Goal: Task Accomplishment & Management: Use online tool/utility

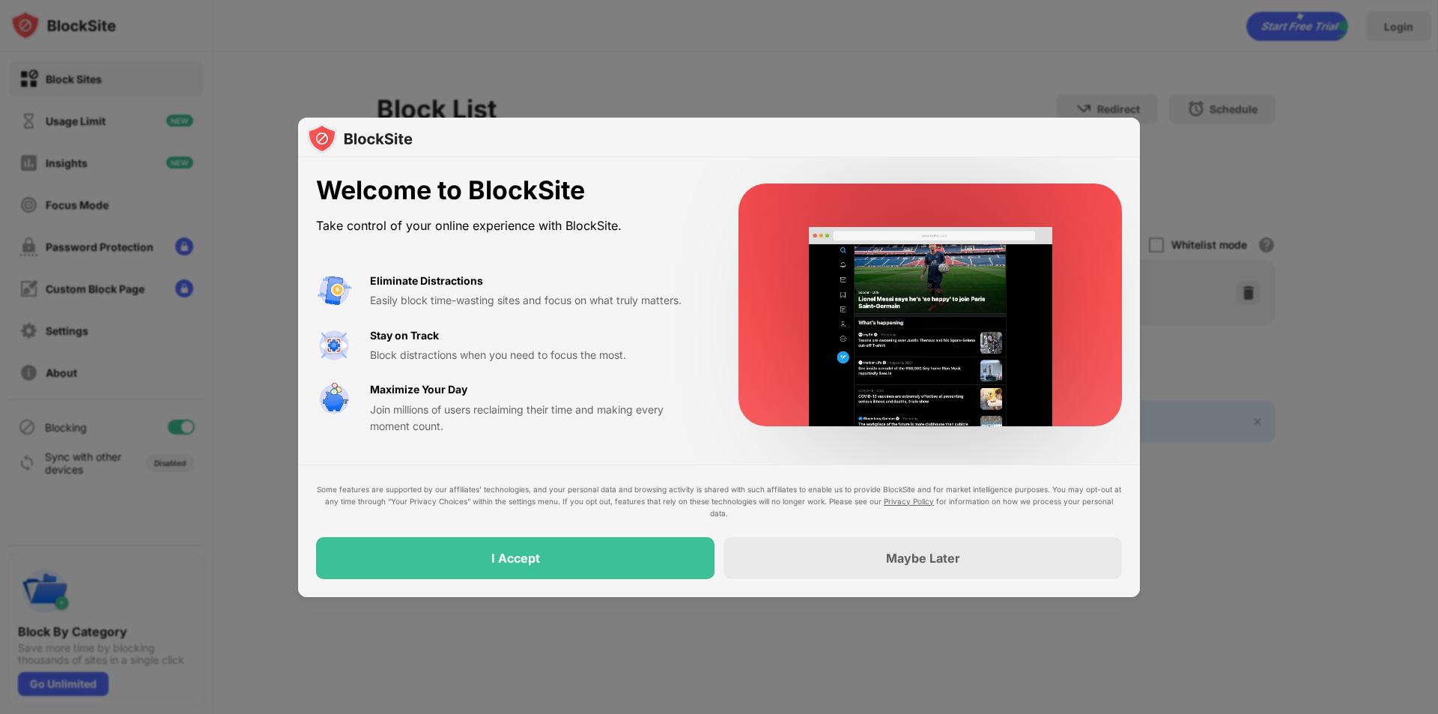
click at [572, 572] on div "I Accept" at bounding box center [515, 558] width 398 height 42
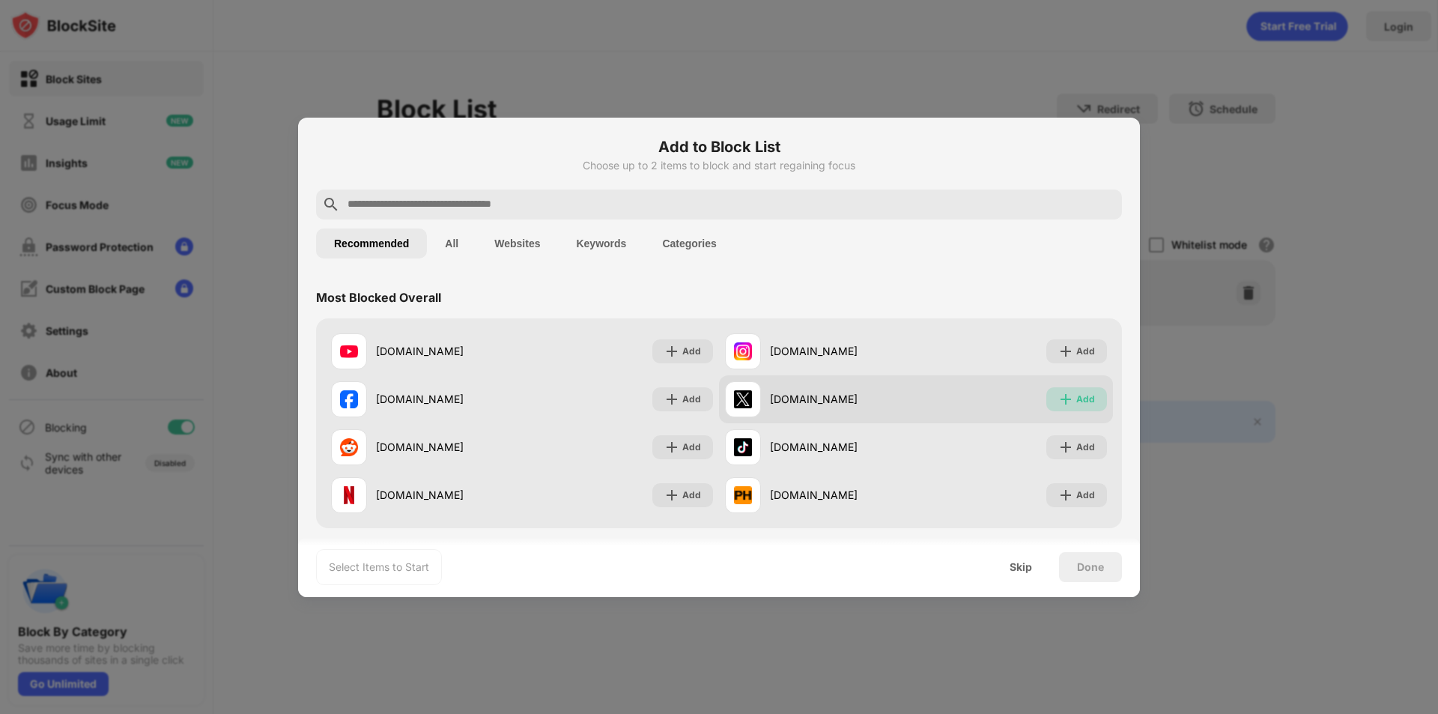
click at [1063, 396] on img at bounding box center [1065, 399] width 15 height 15
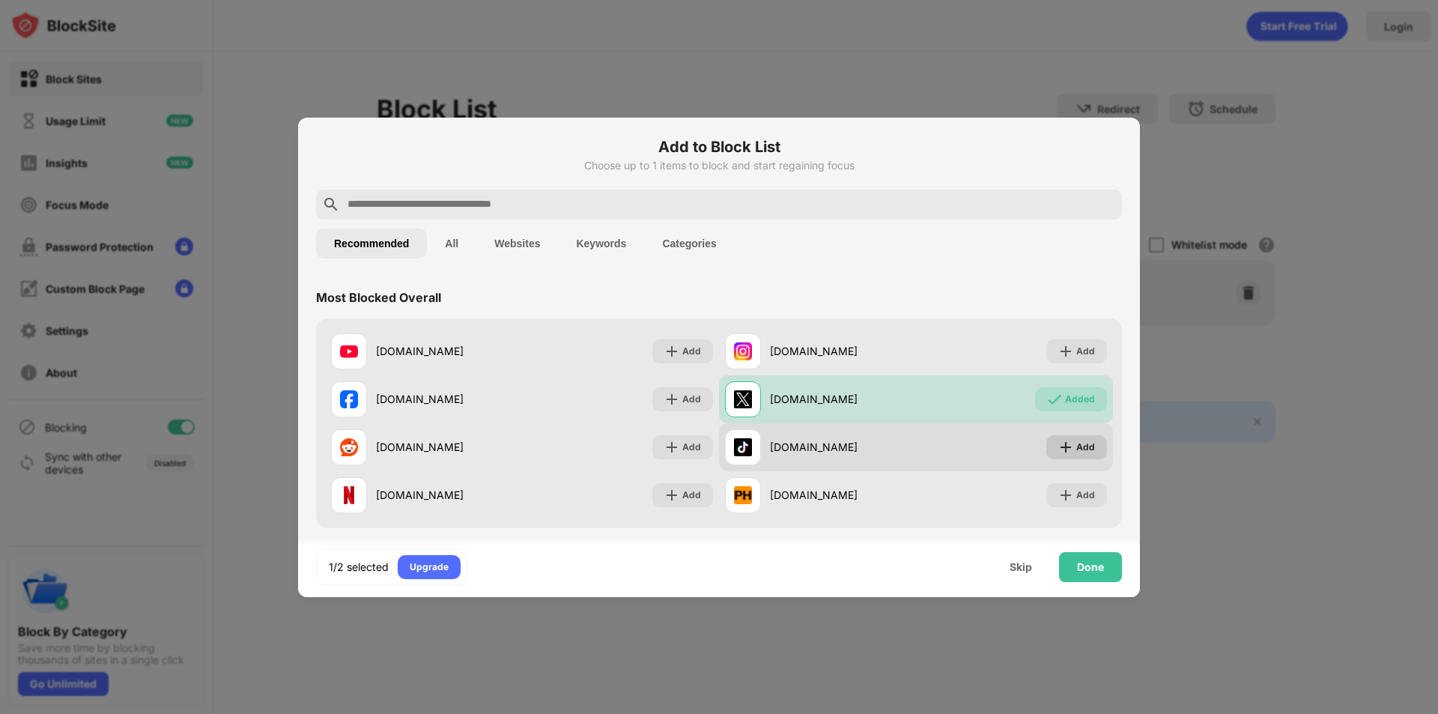
click at [1076, 443] on div "Add" at bounding box center [1085, 447] width 19 height 15
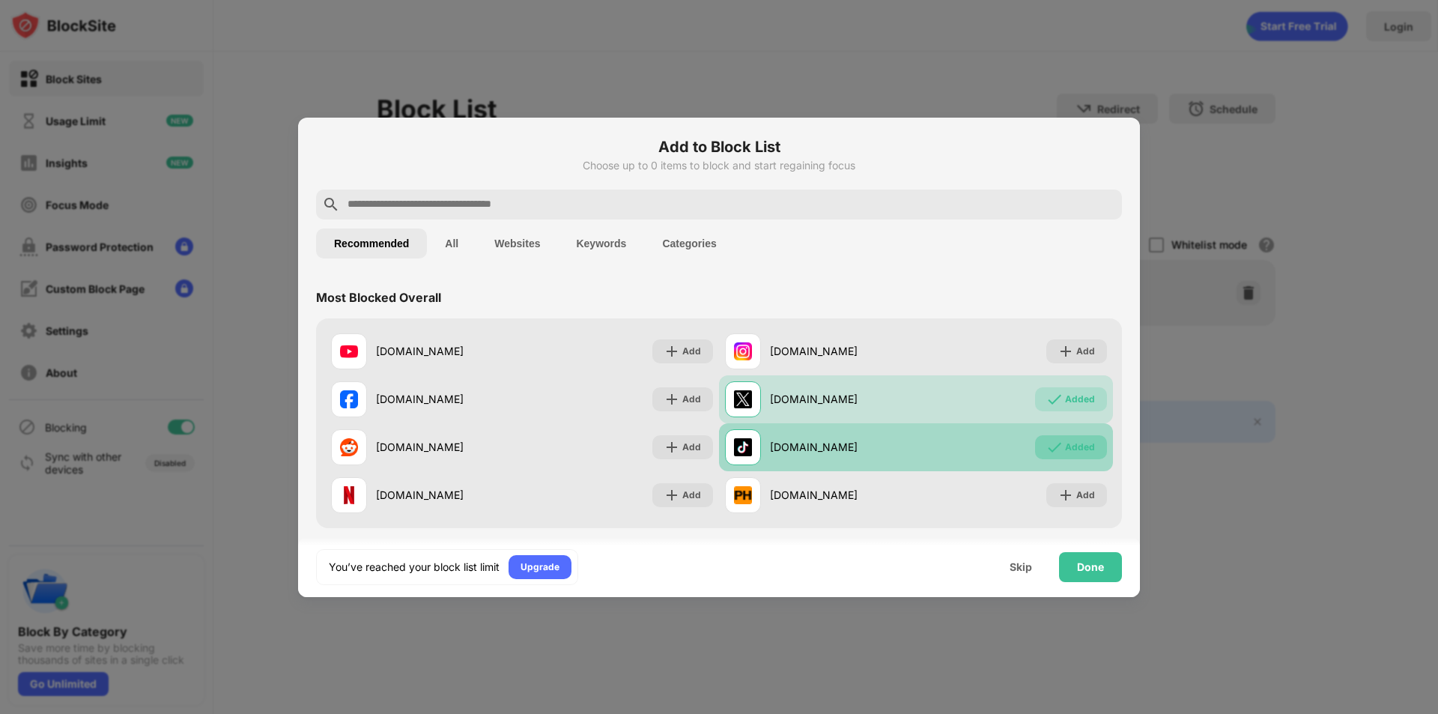
click at [1065, 442] on div "Added" at bounding box center [1080, 447] width 30 height 15
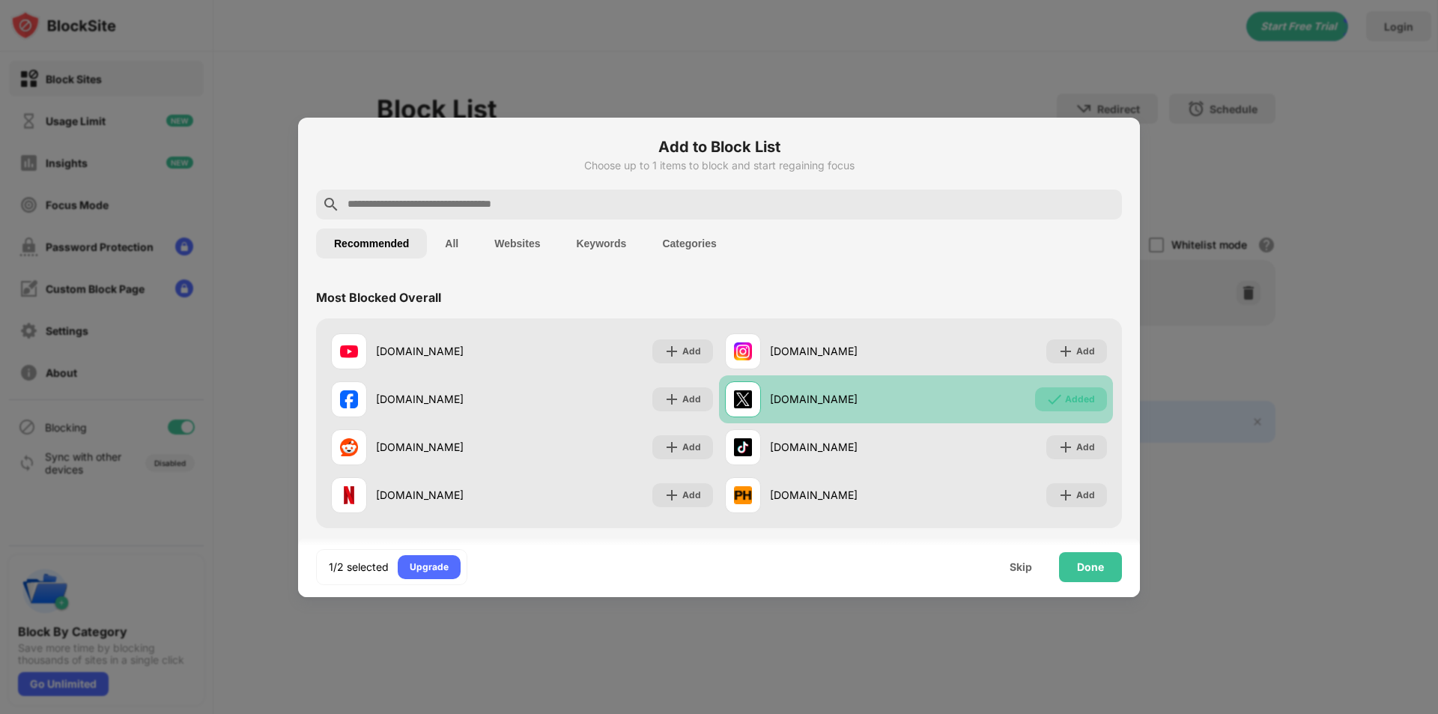
click at [1052, 390] on div "Added" at bounding box center [1071, 399] width 72 height 24
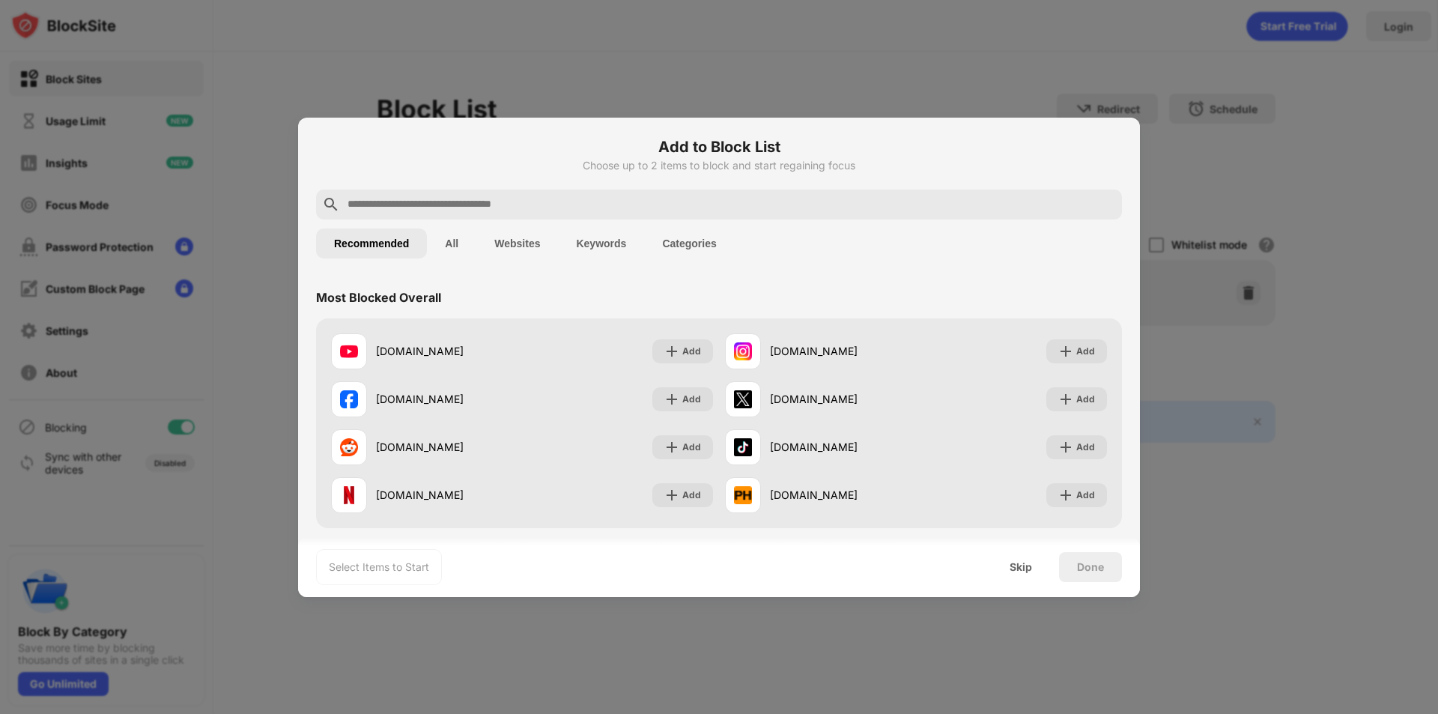
click at [539, 240] on button "Websites" at bounding box center [517, 243] width 82 height 30
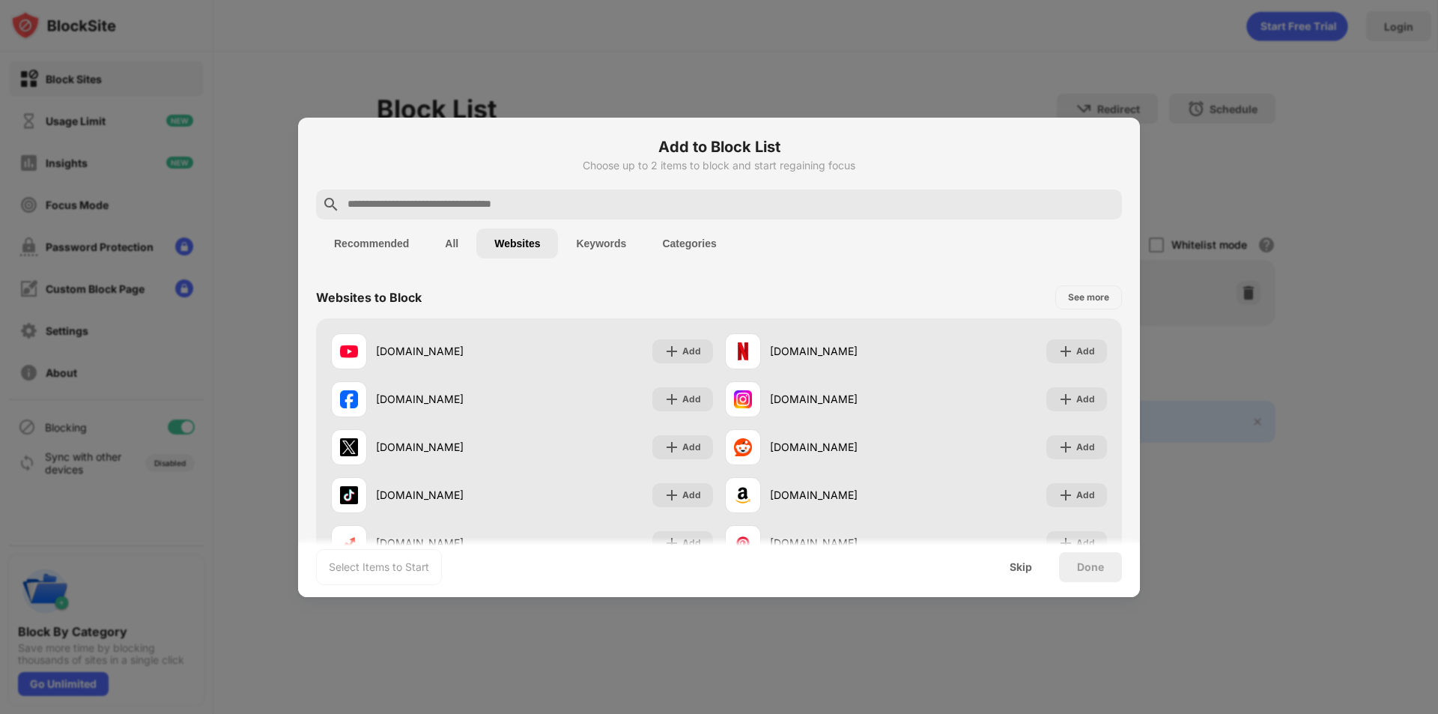
click at [614, 240] on button "Keywords" at bounding box center [601, 243] width 86 height 30
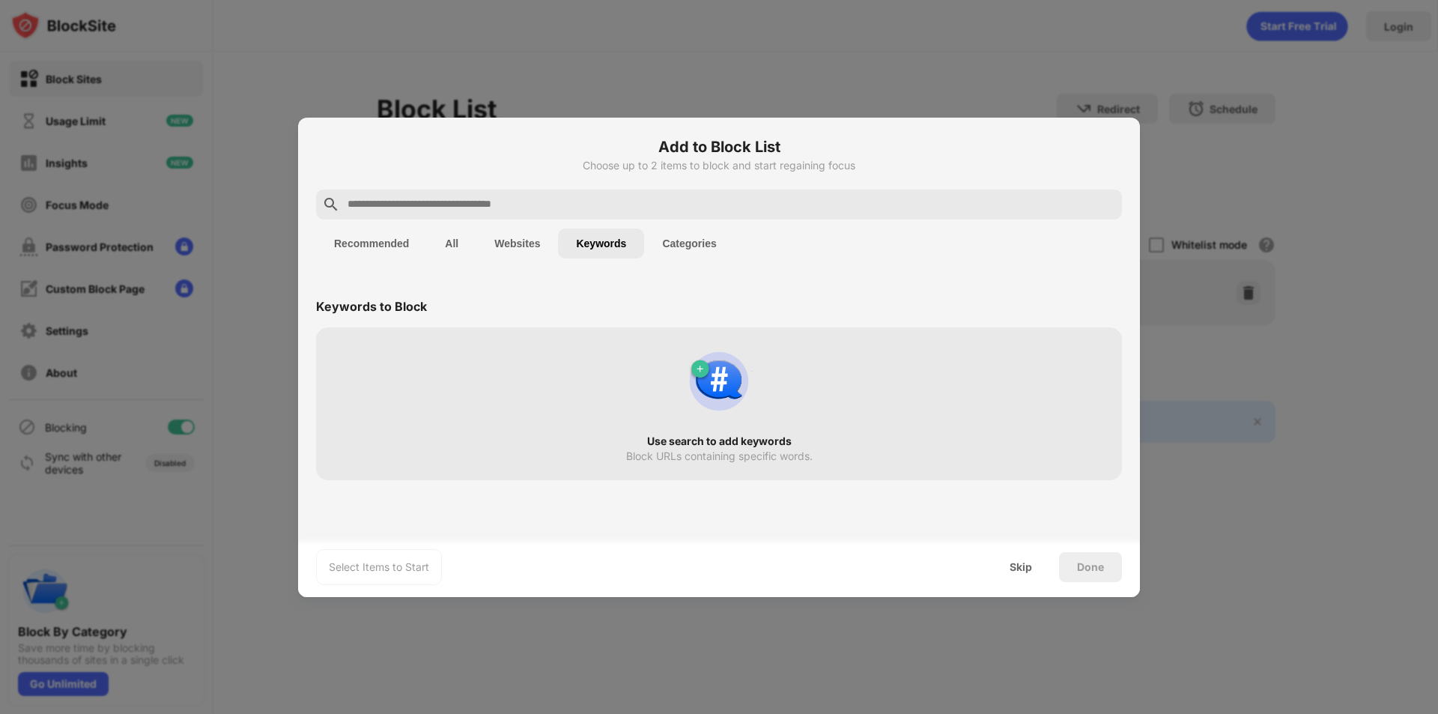
click at [676, 243] on button "Categories" at bounding box center [689, 243] width 90 height 30
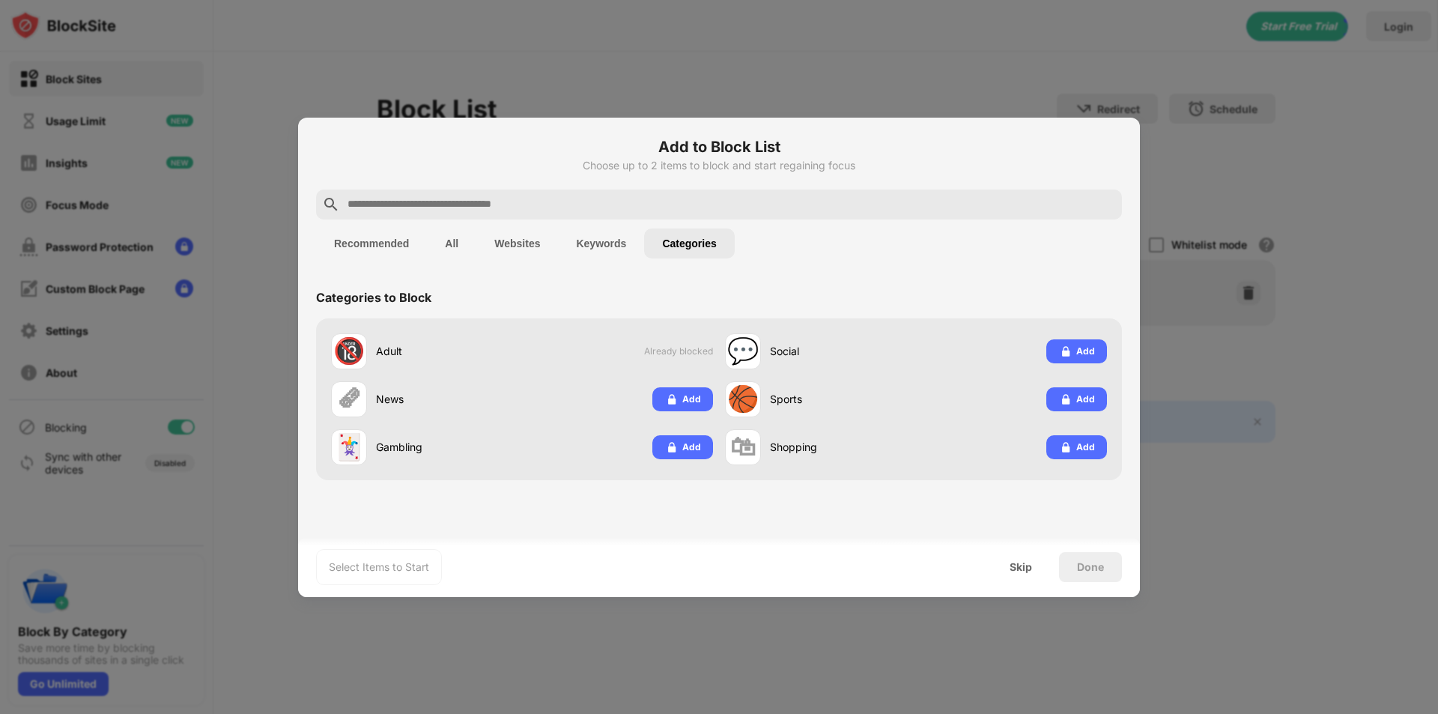
click at [614, 246] on button "Keywords" at bounding box center [601, 243] width 86 height 30
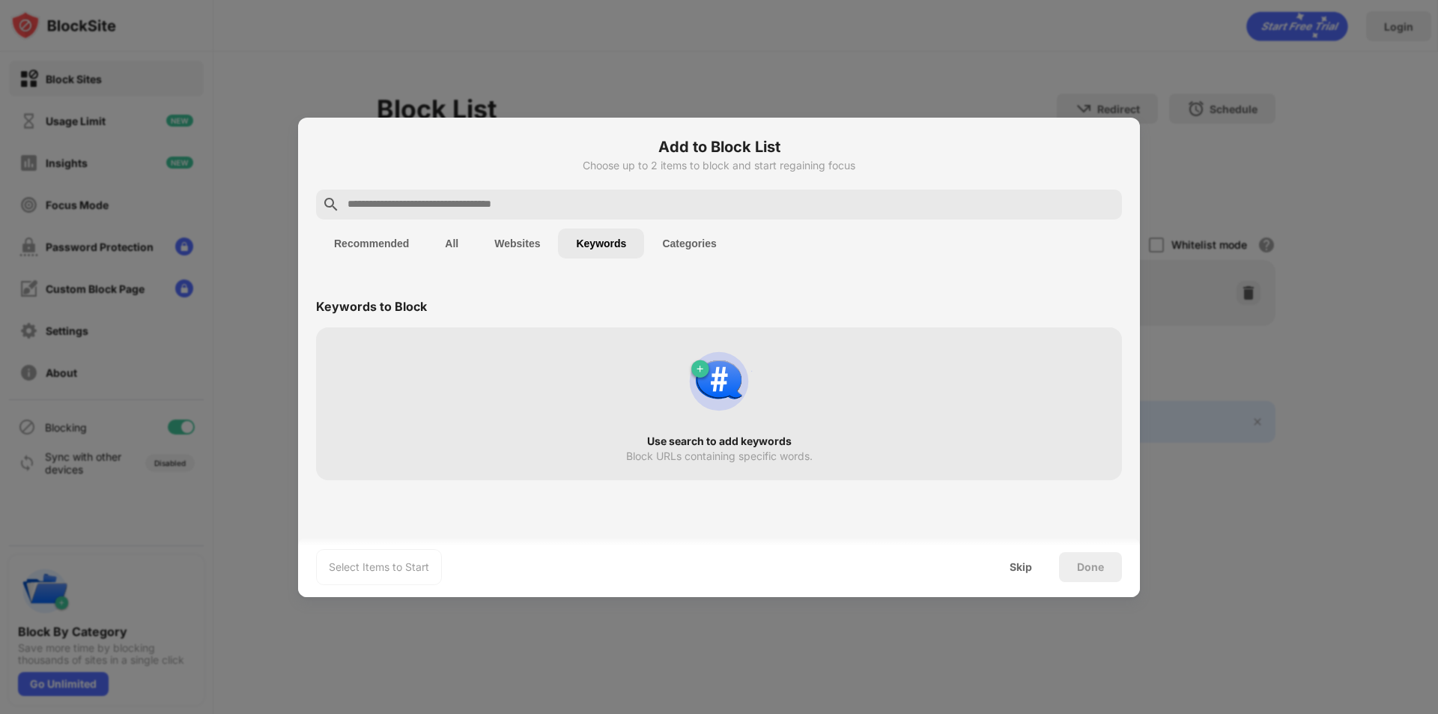
click at [466, 228] on button "All" at bounding box center [451, 243] width 49 height 30
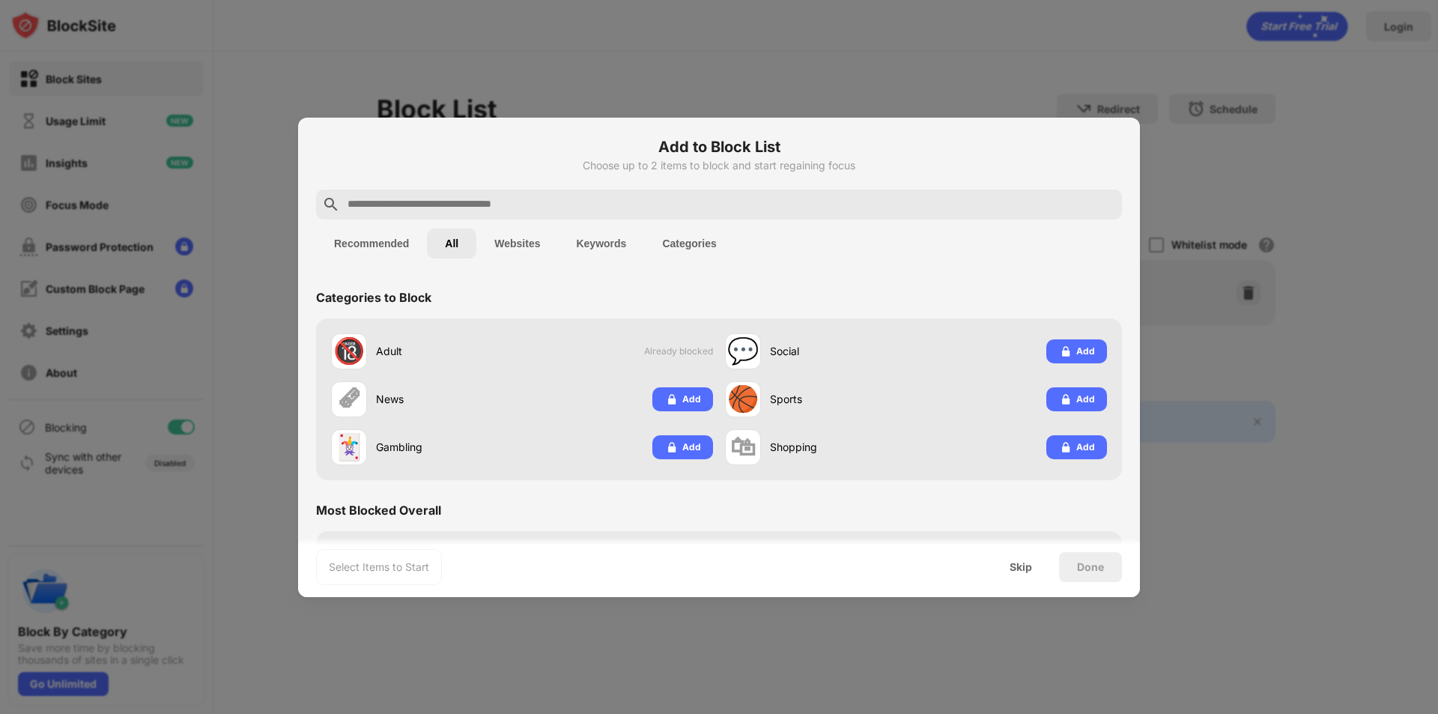
click at [527, 239] on button "Websites" at bounding box center [517, 243] width 82 height 30
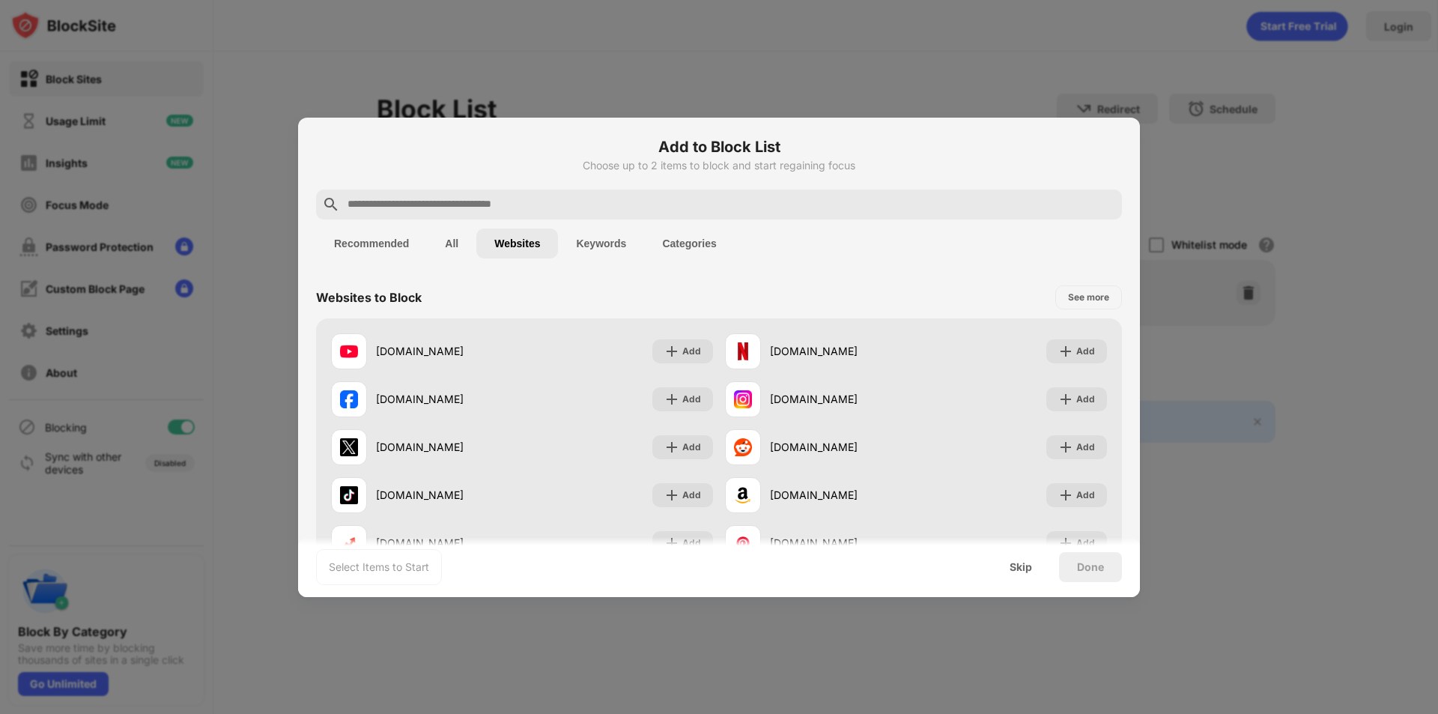
click at [437, 249] on button "All" at bounding box center [451, 243] width 49 height 30
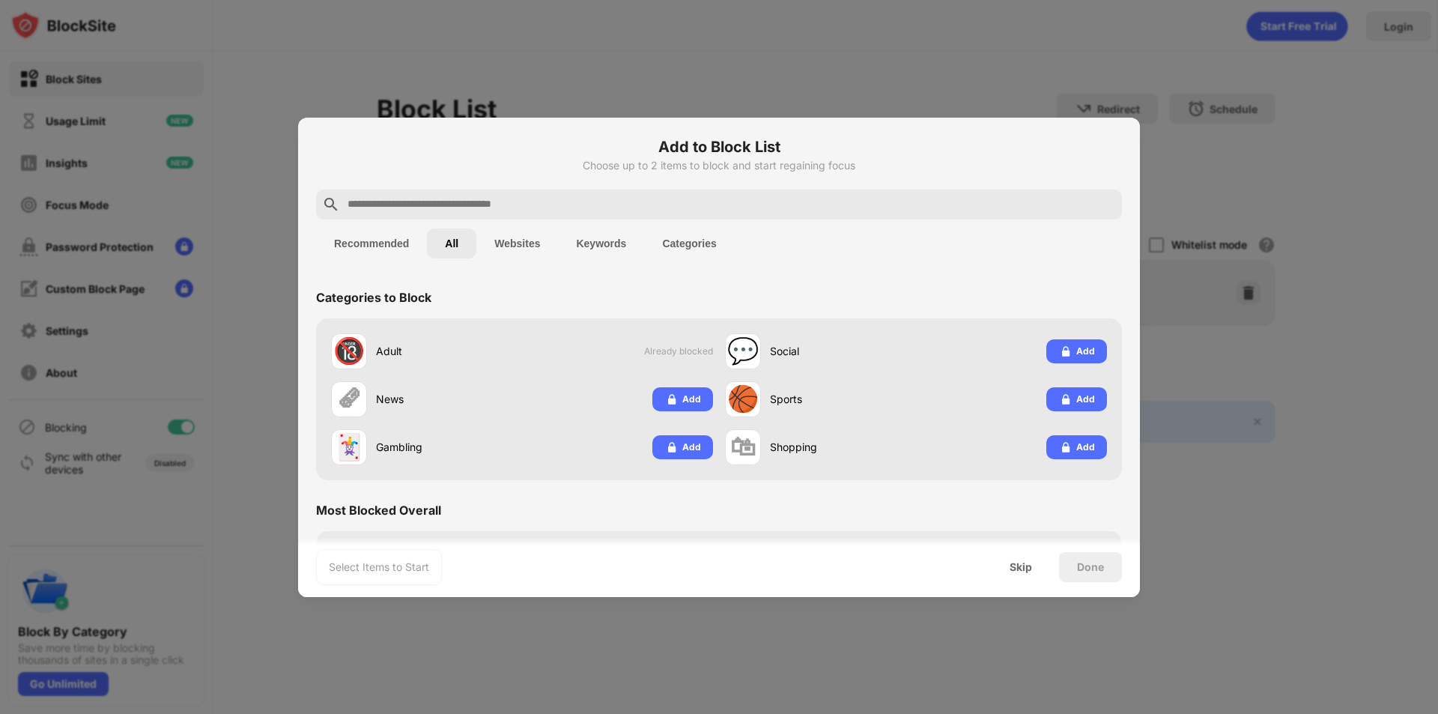
click at [385, 242] on button "Recommended" at bounding box center [371, 243] width 111 height 30
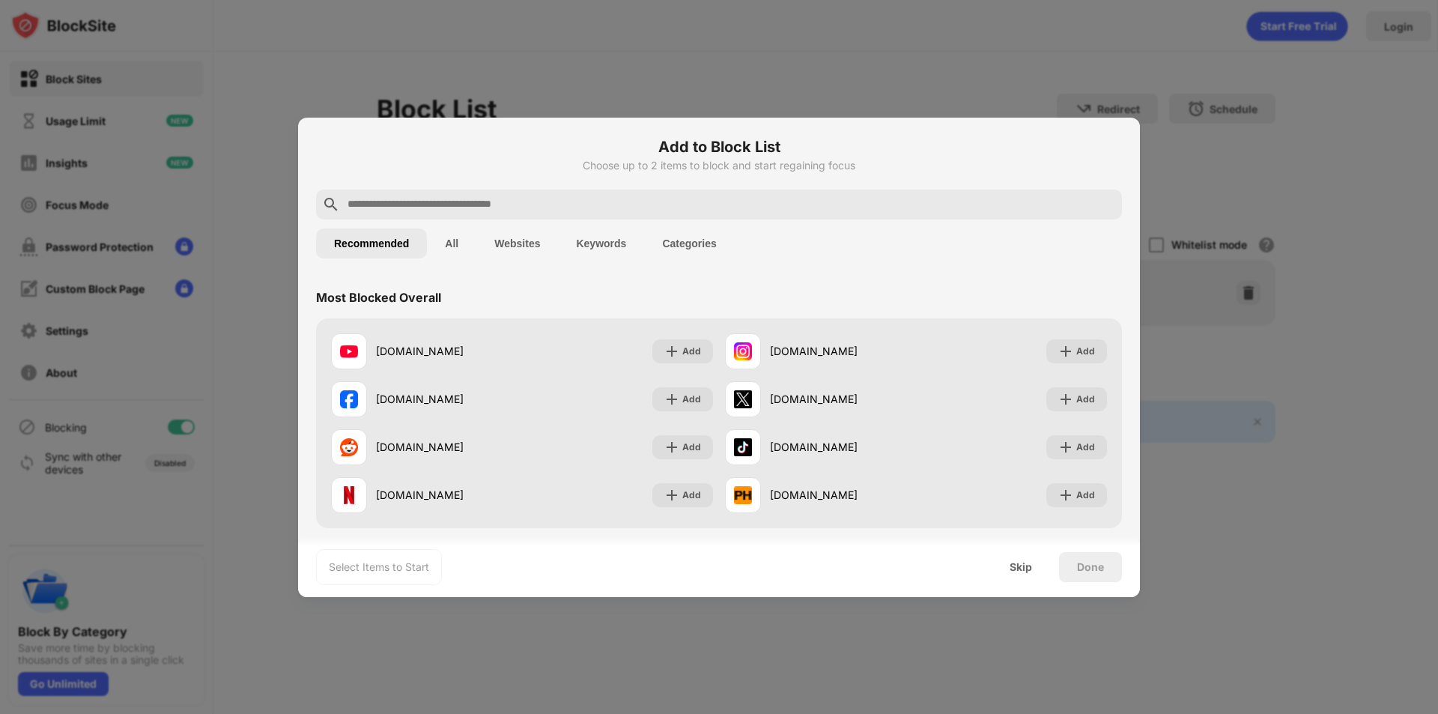
click at [450, 249] on button "All" at bounding box center [451, 243] width 49 height 30
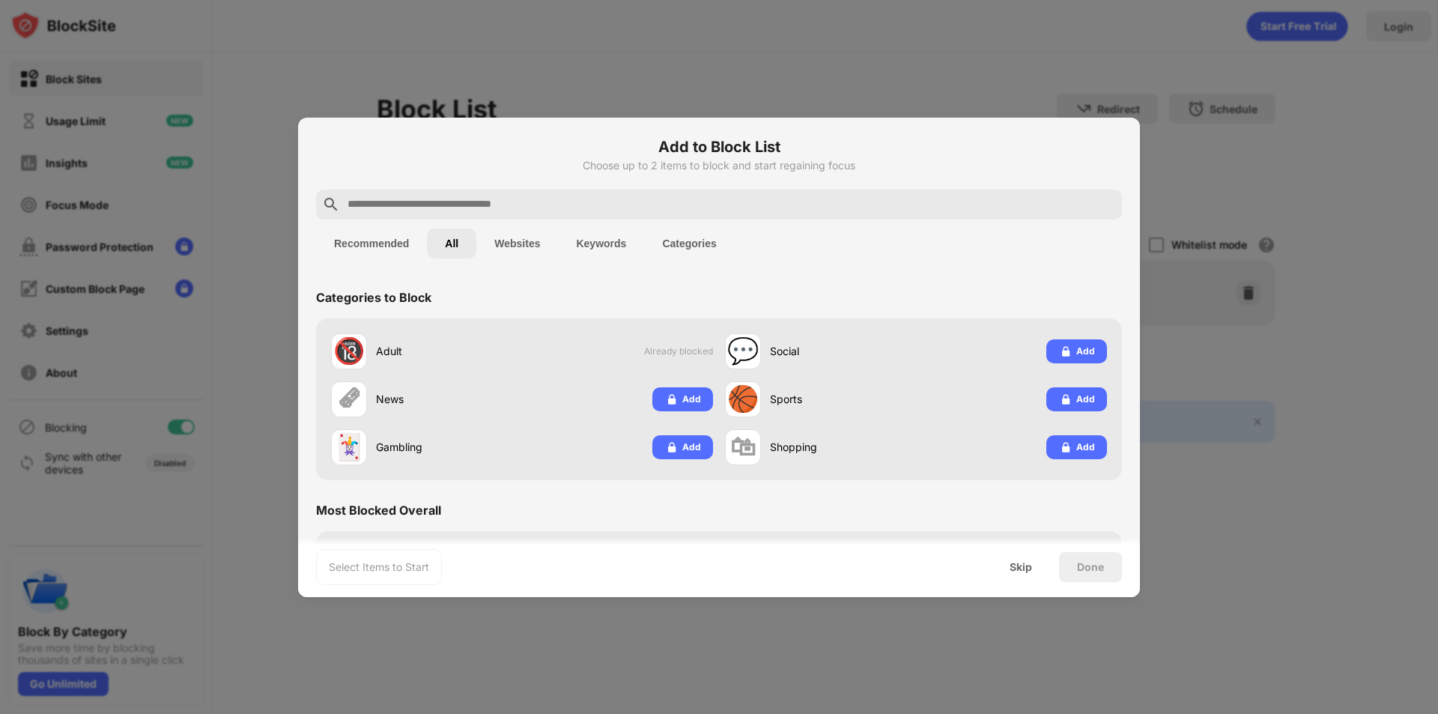
click at [370, 241] on button "Recommended" at bounding box center [371, 243] width 111 height 30
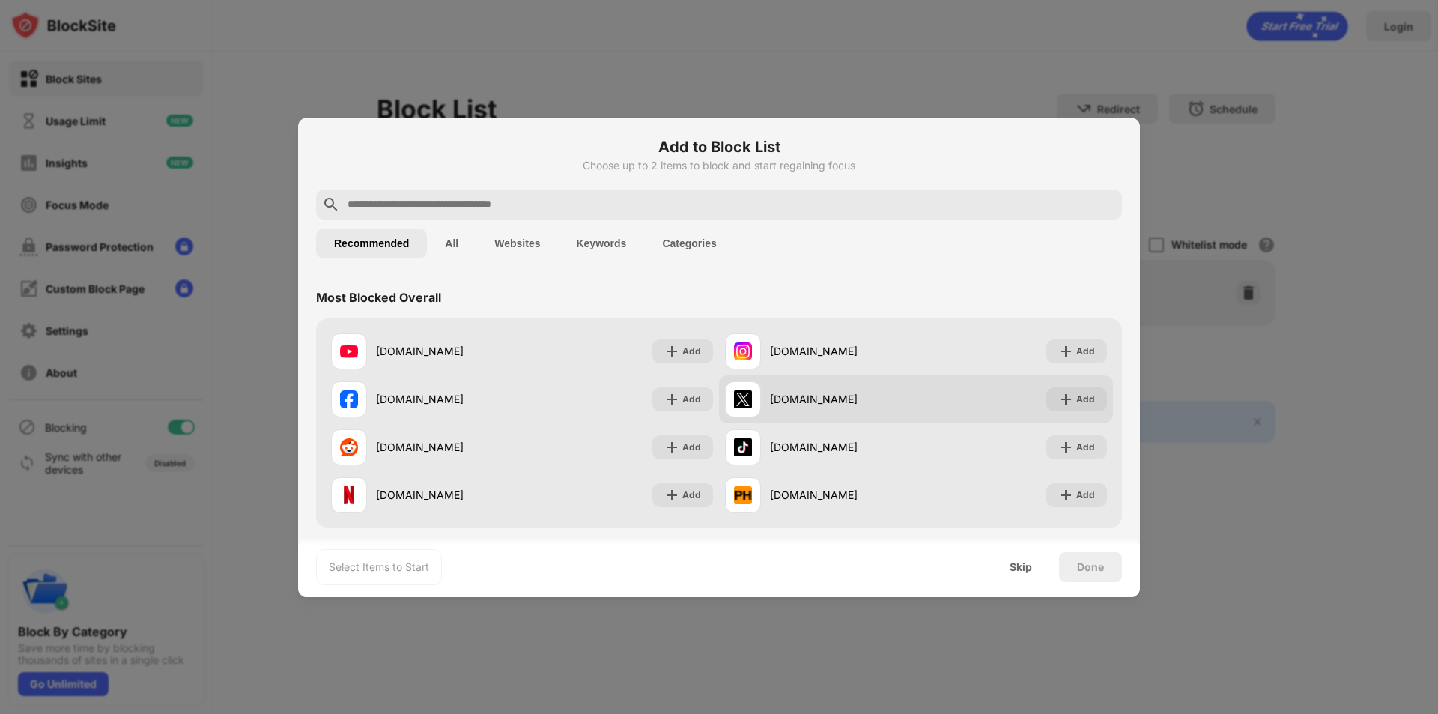
click at [1058, 404] on img at bounding box center [1065, 399] width 15 height 15
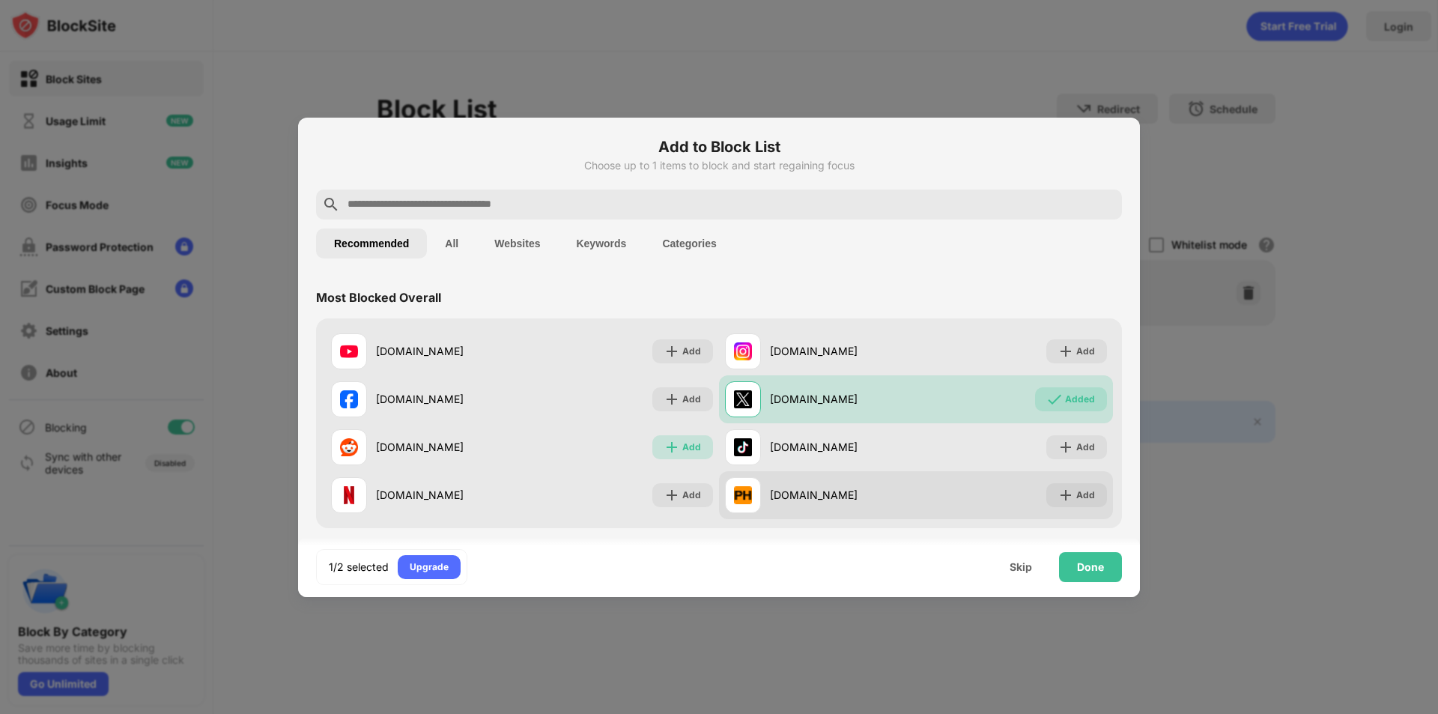
drag, startPoint x: 685, startPoint y: 451, endPoint x: 774, endPoint y: 494, distance: 98.8
click at [683, 452] on div "Add" at bounding box center [691, 447] width 19 height 15
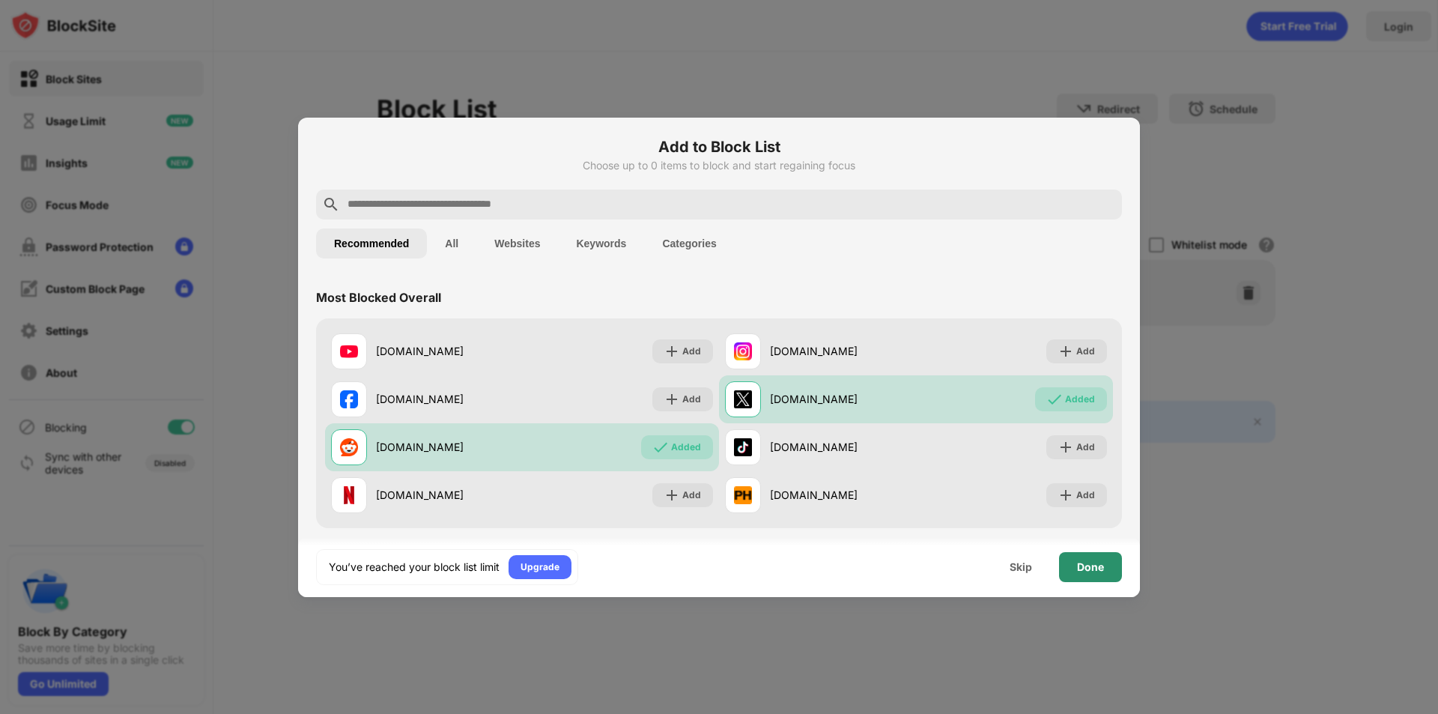
click at [1109, 563] on div "Done" at bounding box center [1090, 567] width 63 height 30
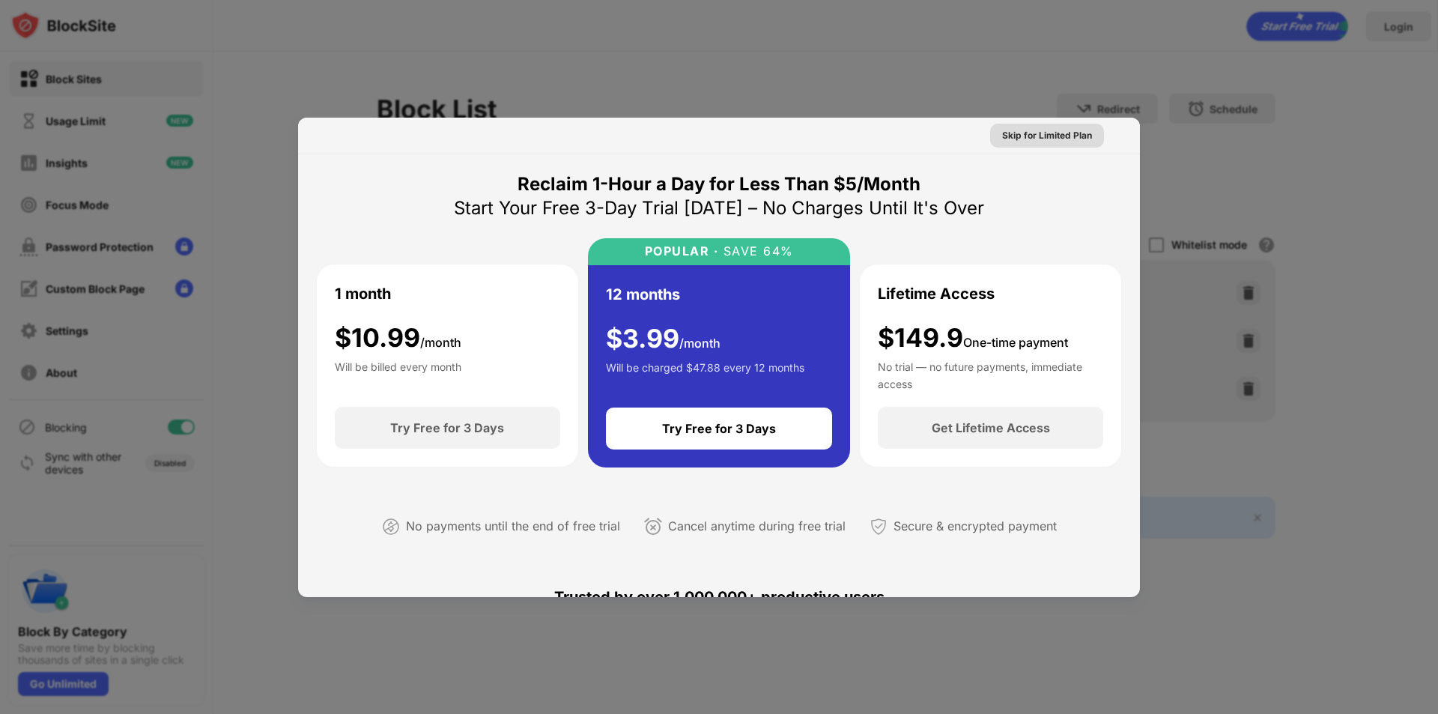
click at [1061, 134] on div "Skip for Limited Plan" at bounding box center [1047, 135] width 90 height 15
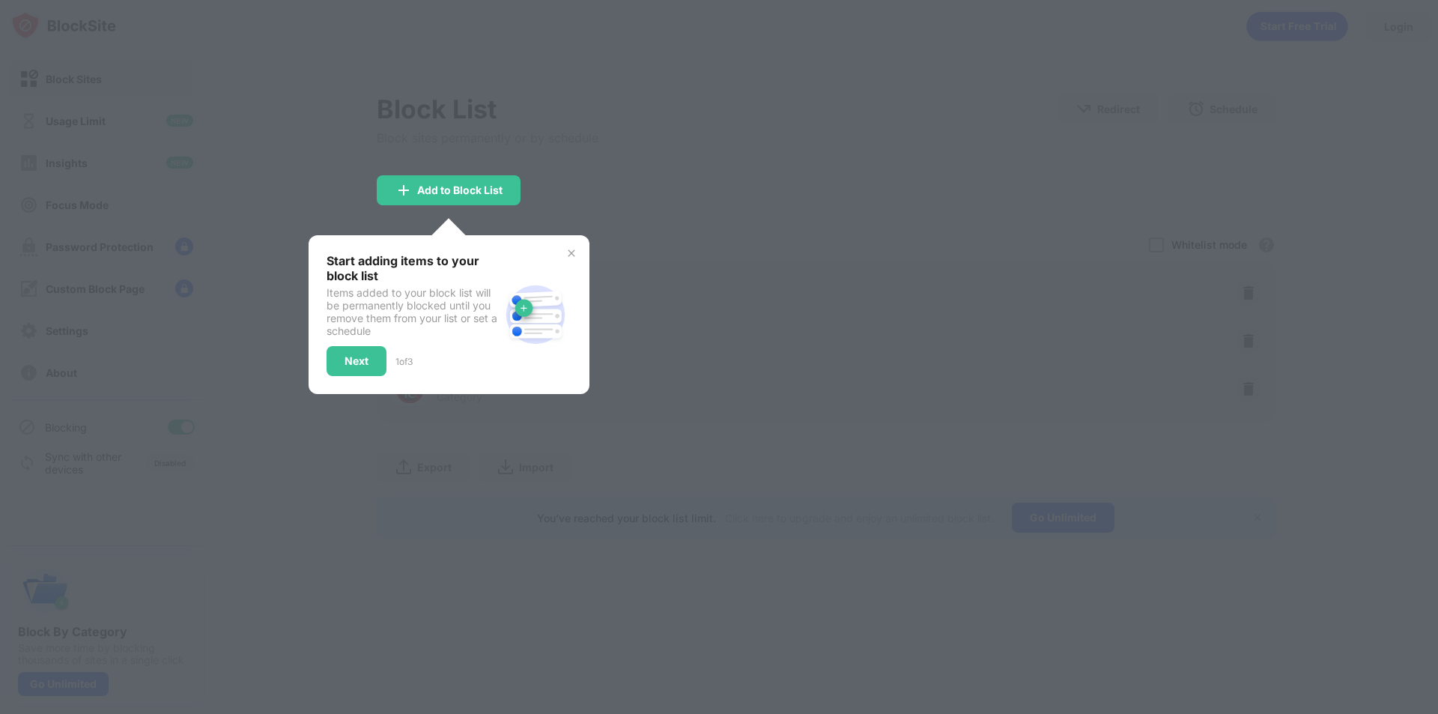
click at [568, 257] on img at bounding box center [571, 253] width 12 height 12
